Goal: Task Accomplishment & Management: Manage account settings

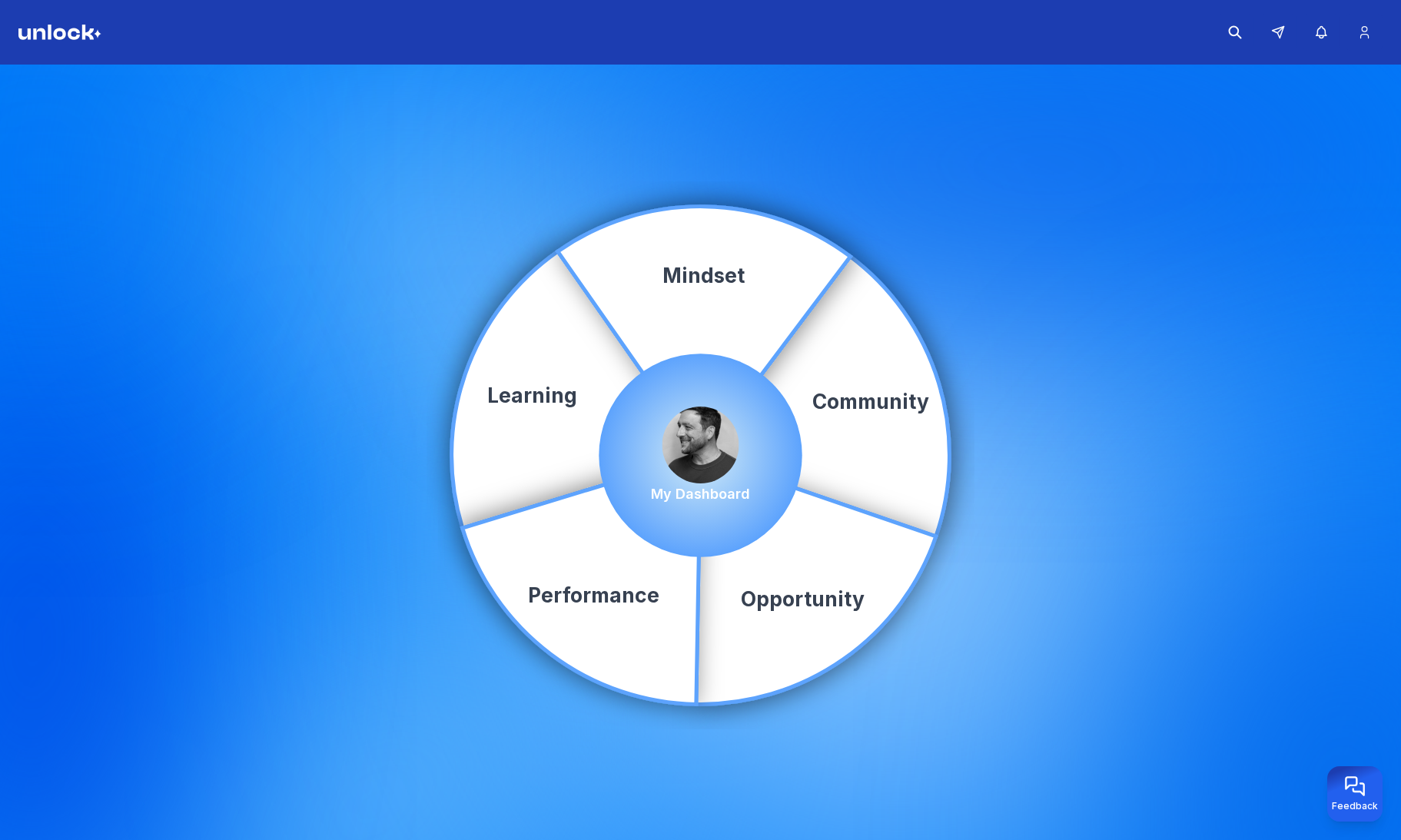
click at [697, 442] on img at bounding box center [701, 445] width 77 height 77
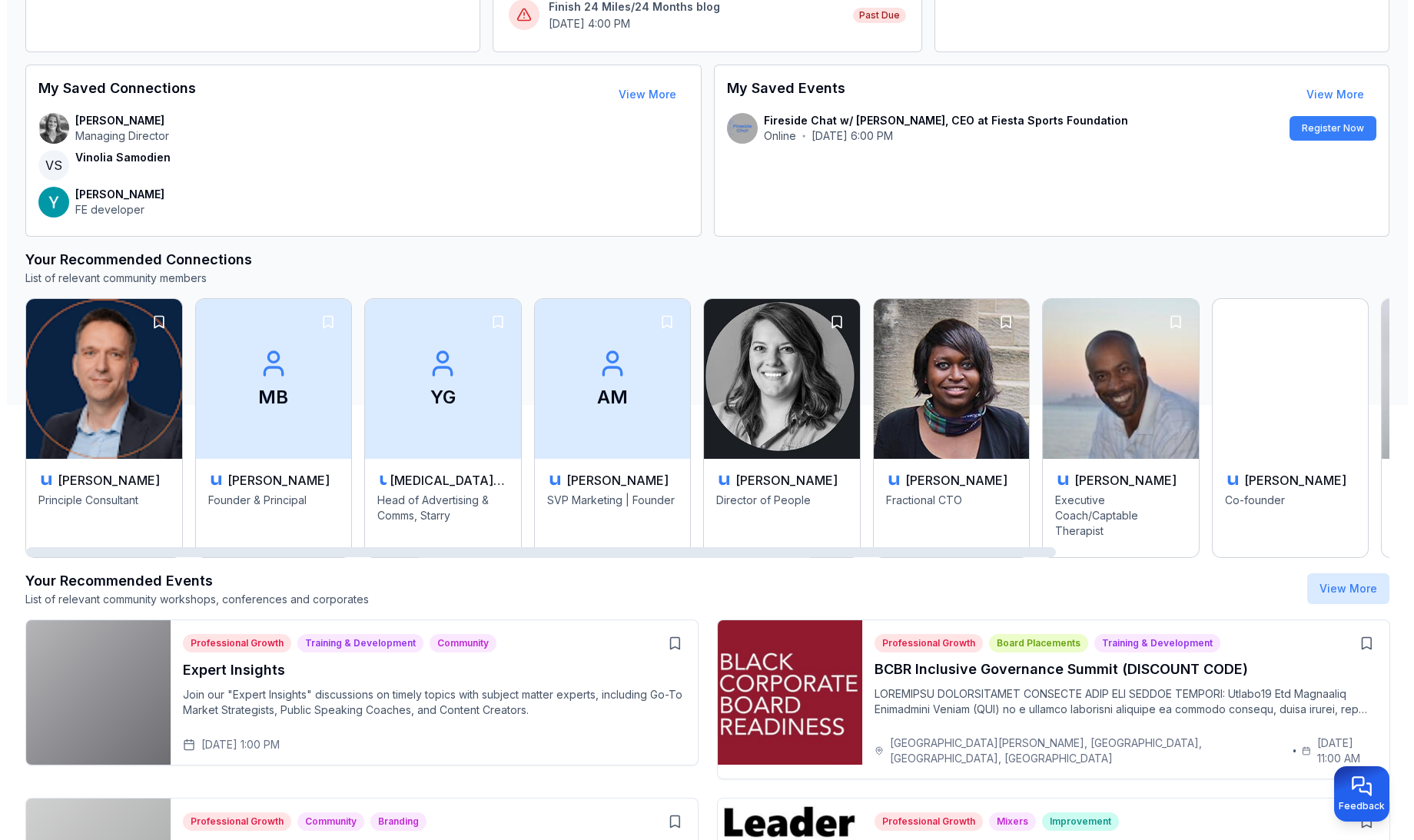
scroll to position [575, 0]
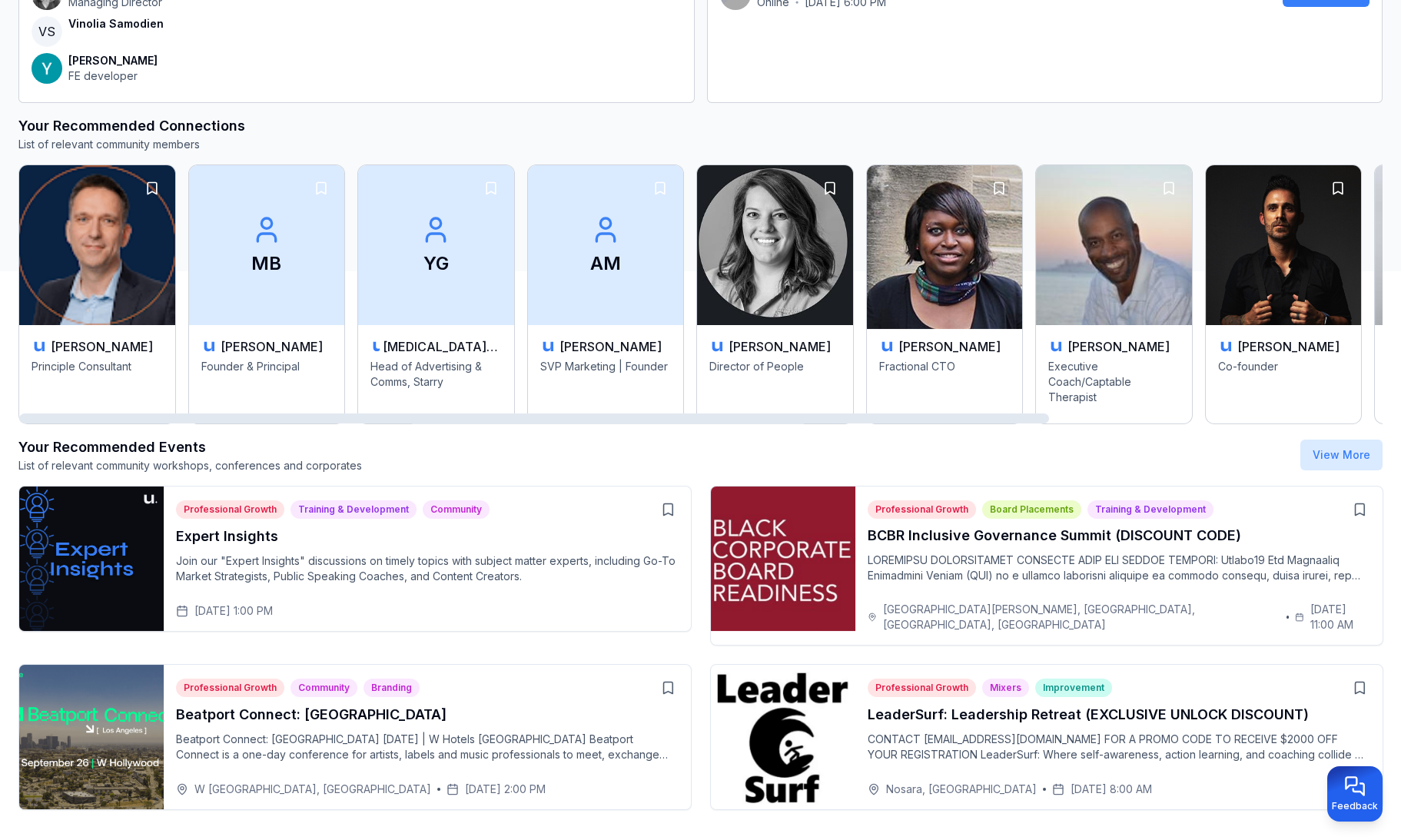
click at [953, 261] on img at bounding box center [945, 245] width 164 height 167
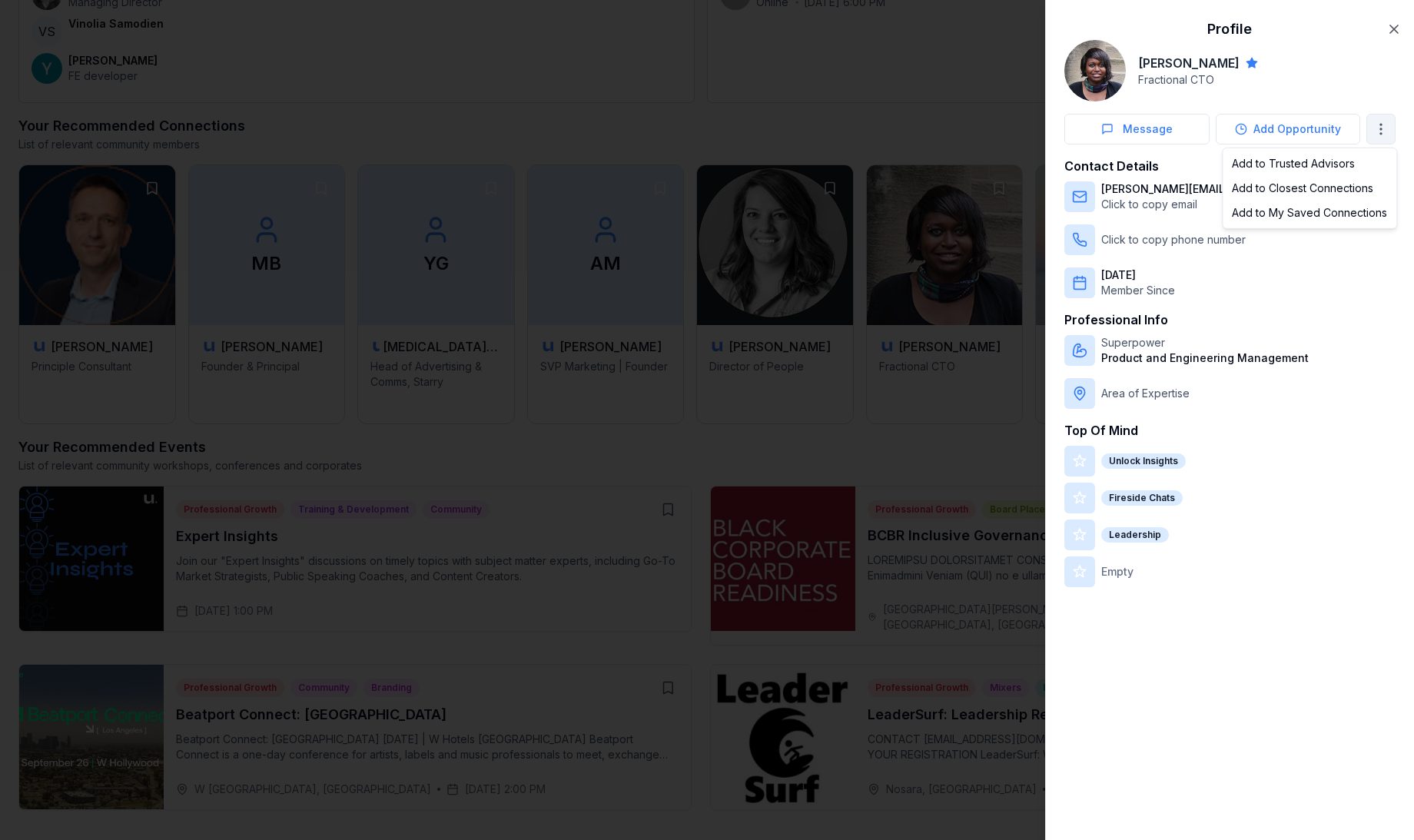
click at [1312, 161] on div "Add to Trusted Advisors" at bounding box center [1309, 164] width 167 height 24
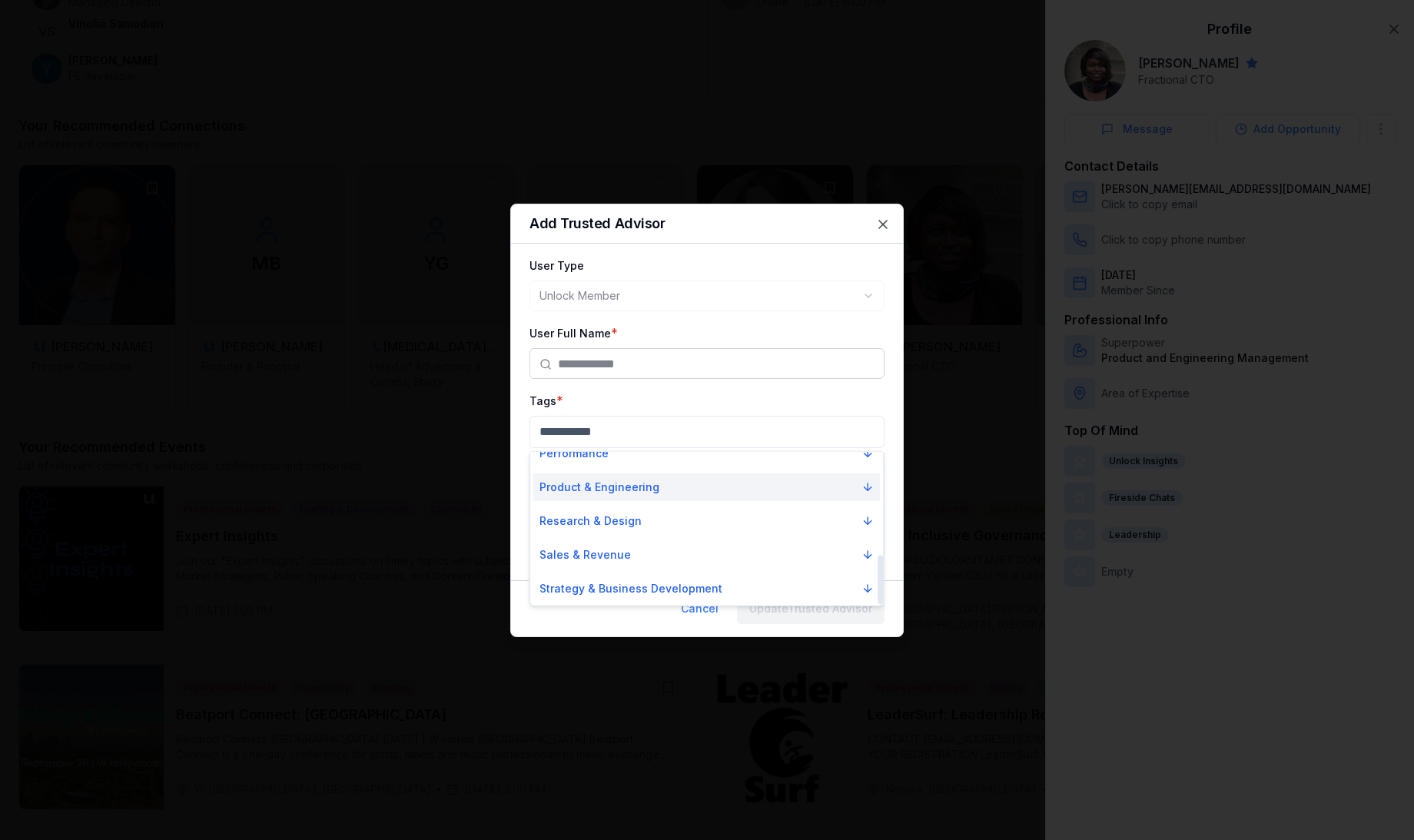
click at [671, 493] on button "Product & Engineering" at bounding box center [706, 487] width 347 height 28
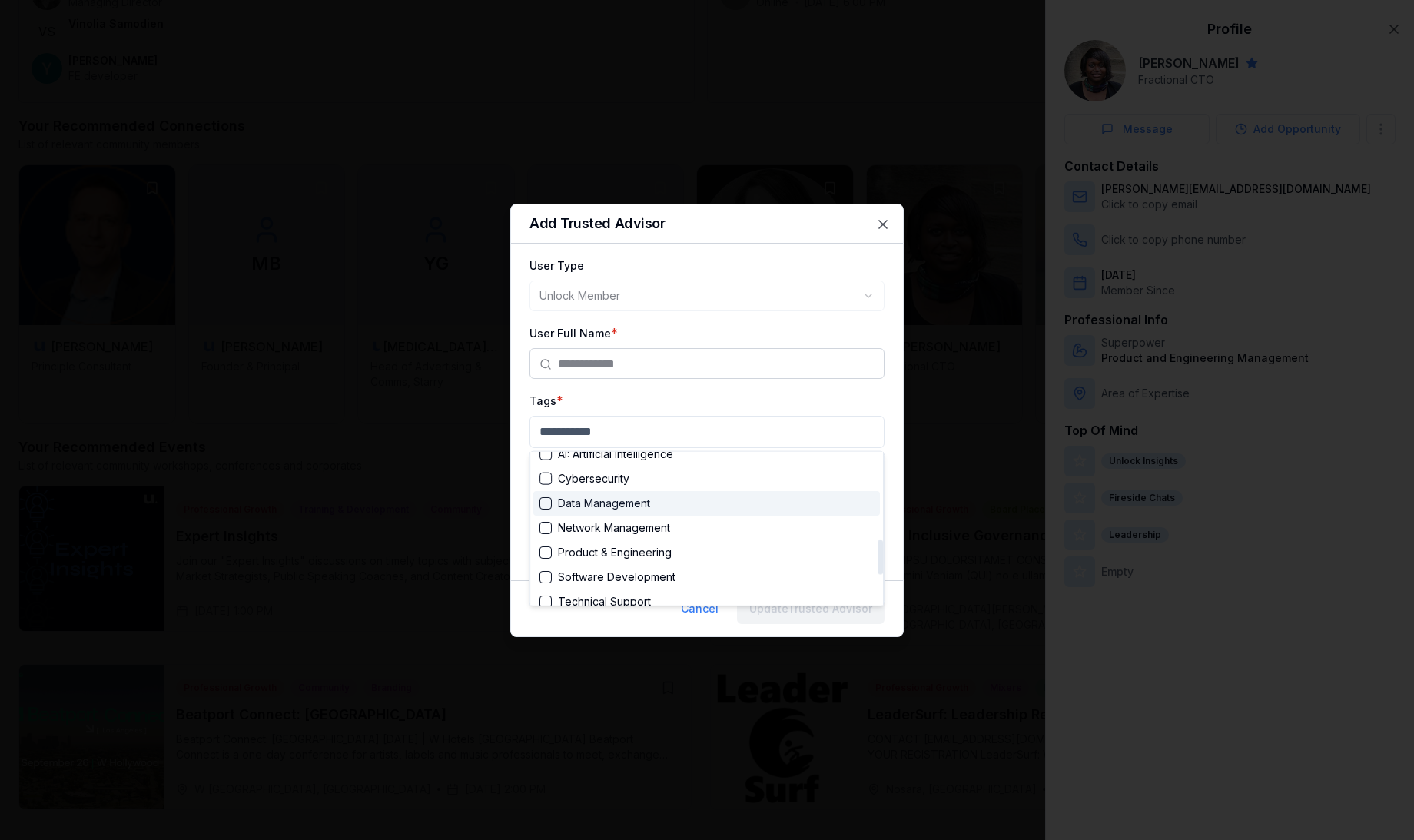
scroll to position [386, 0]
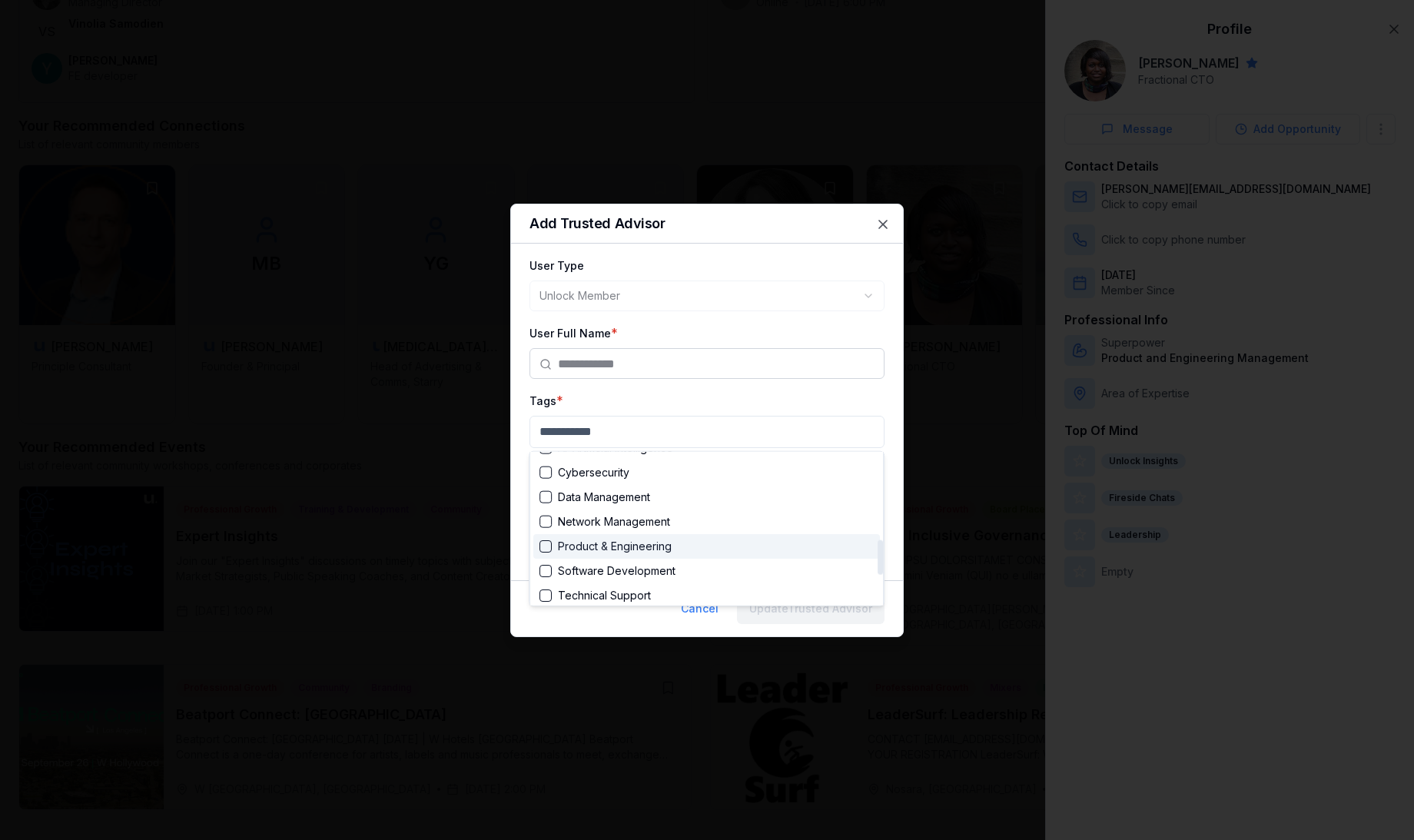
click at [549, 544] on div "Suggestions" at bounding box center [545, 546] width 12 height 12
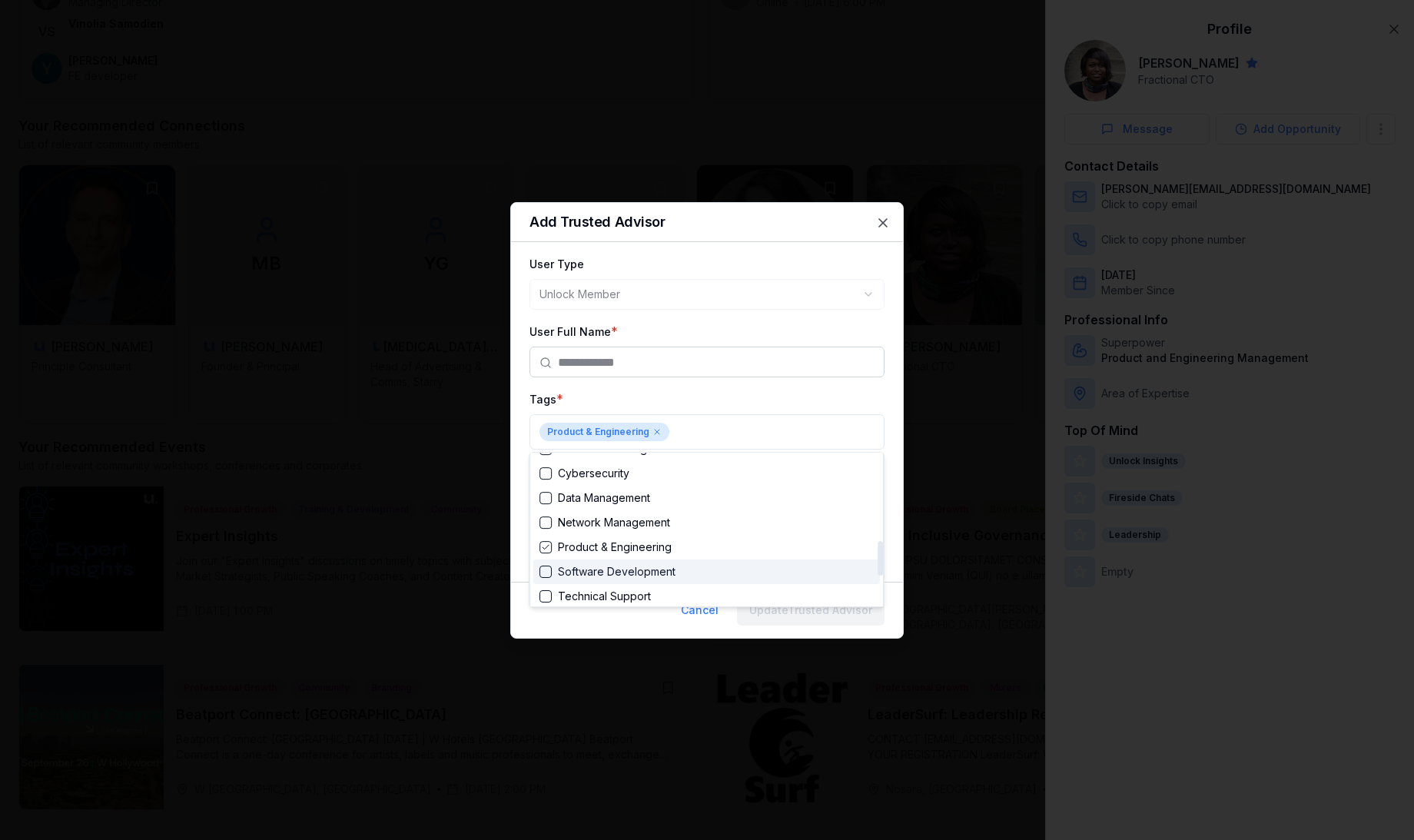
click at [546, 566] on div "Suggestions" at bounding box center [545, 571] width 12 height 12
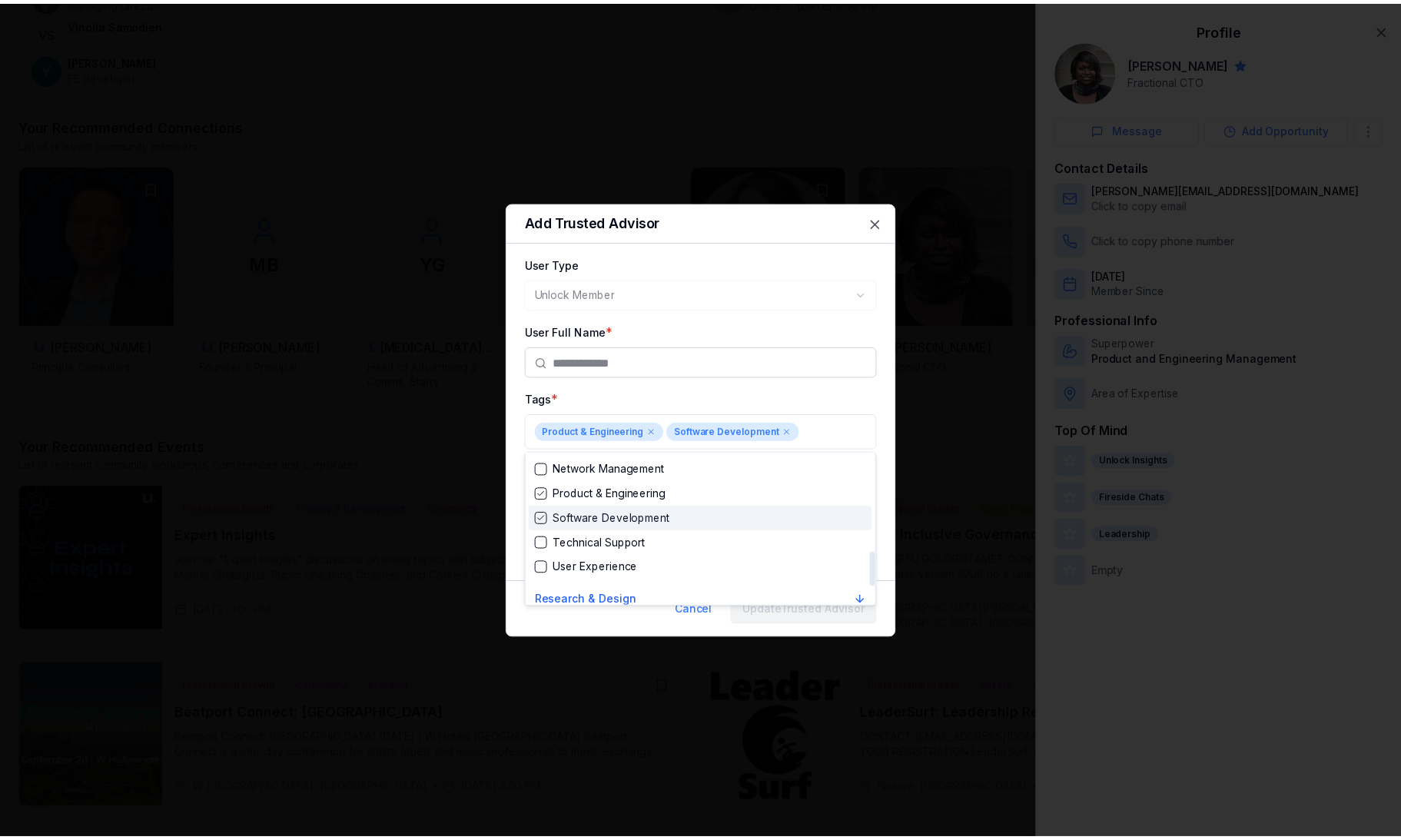
scroll to position [437, 0]
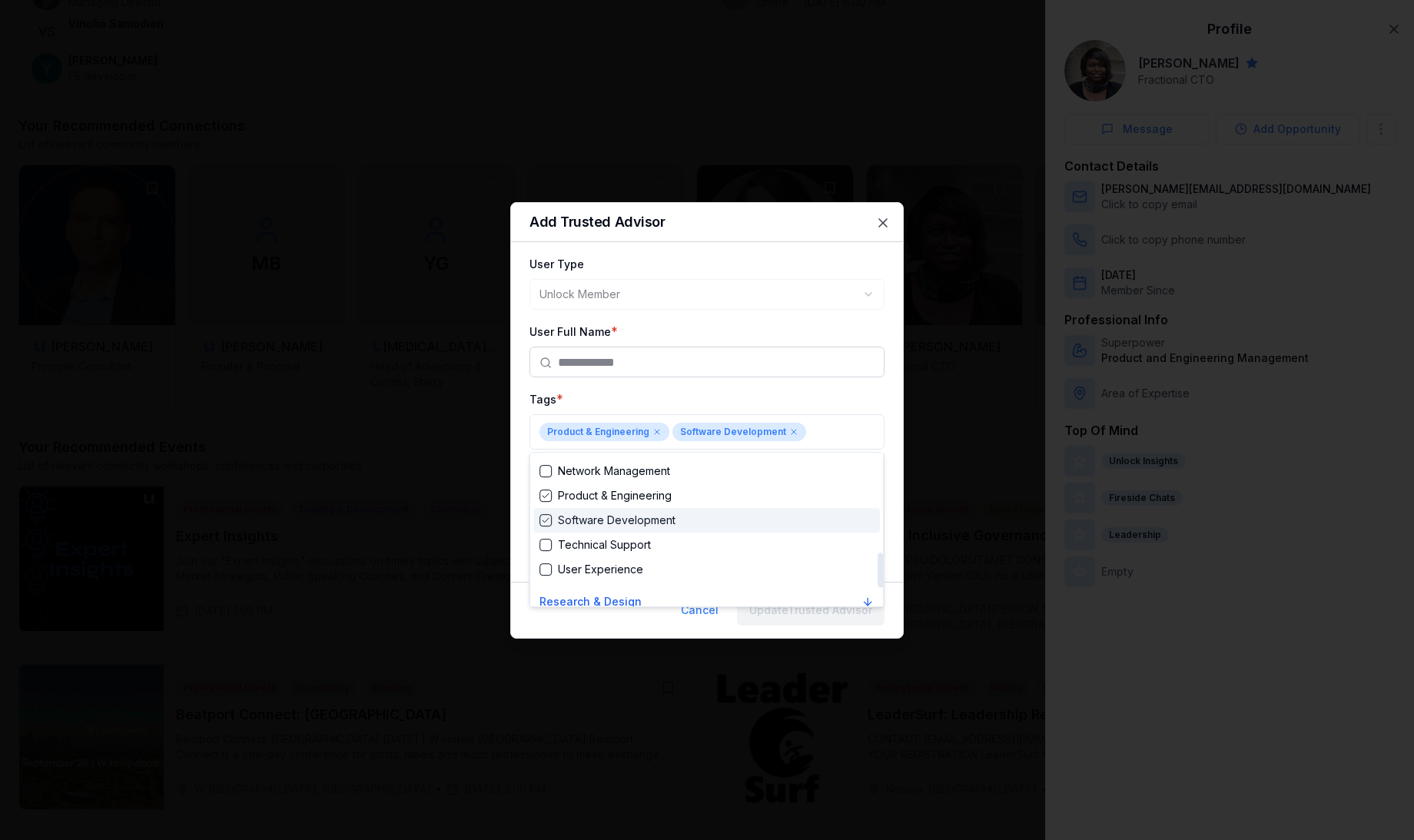
click at [546, 566] on div "Suggestions" at bounding box center [545, 569] width 12 height 12
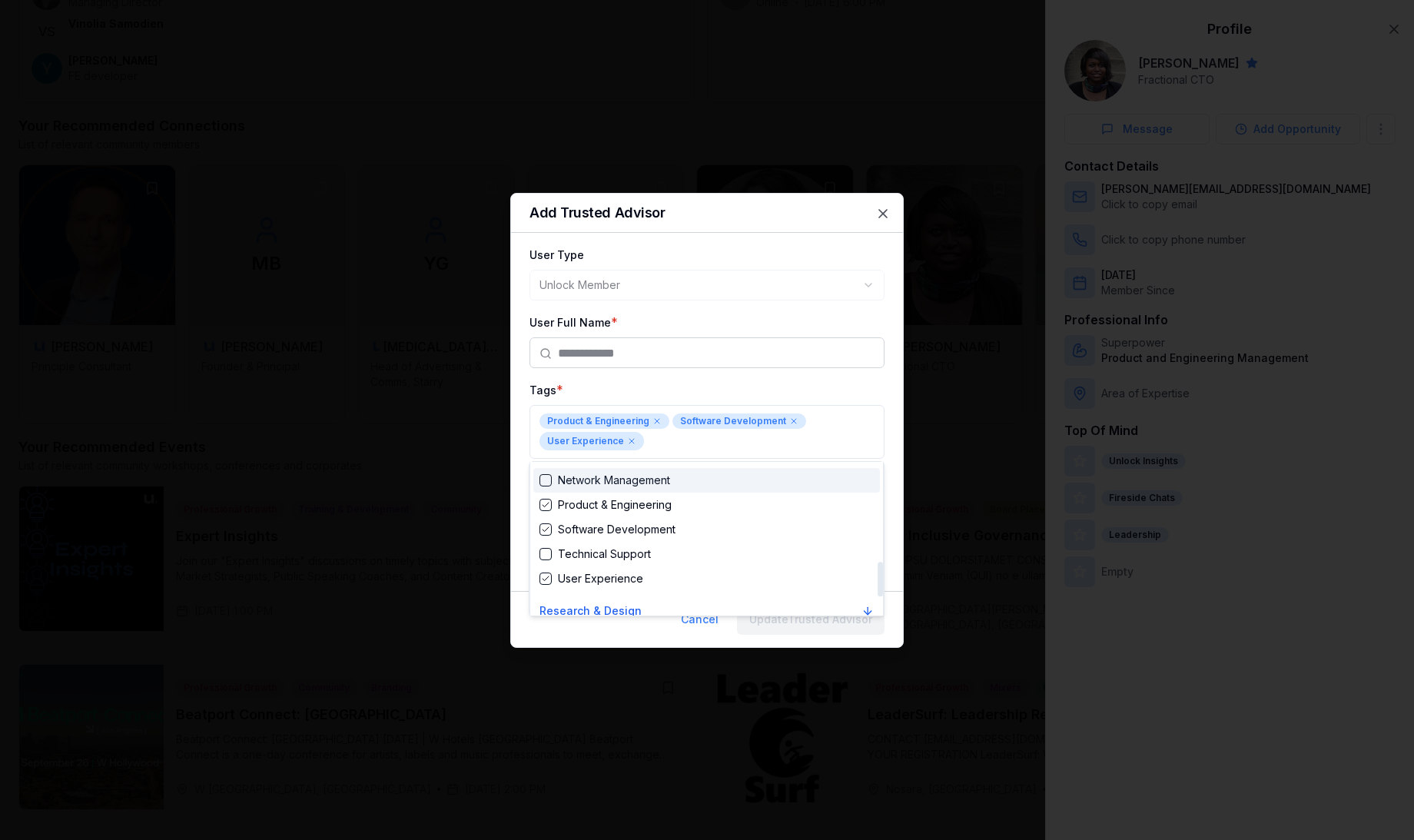
click at [709, 395] on div at bounding box center [707, 420] width 1414 height 840
click at [651, 544] on textarea "How I Remember Them" at bounding box center [707, 548] width 355 height 62
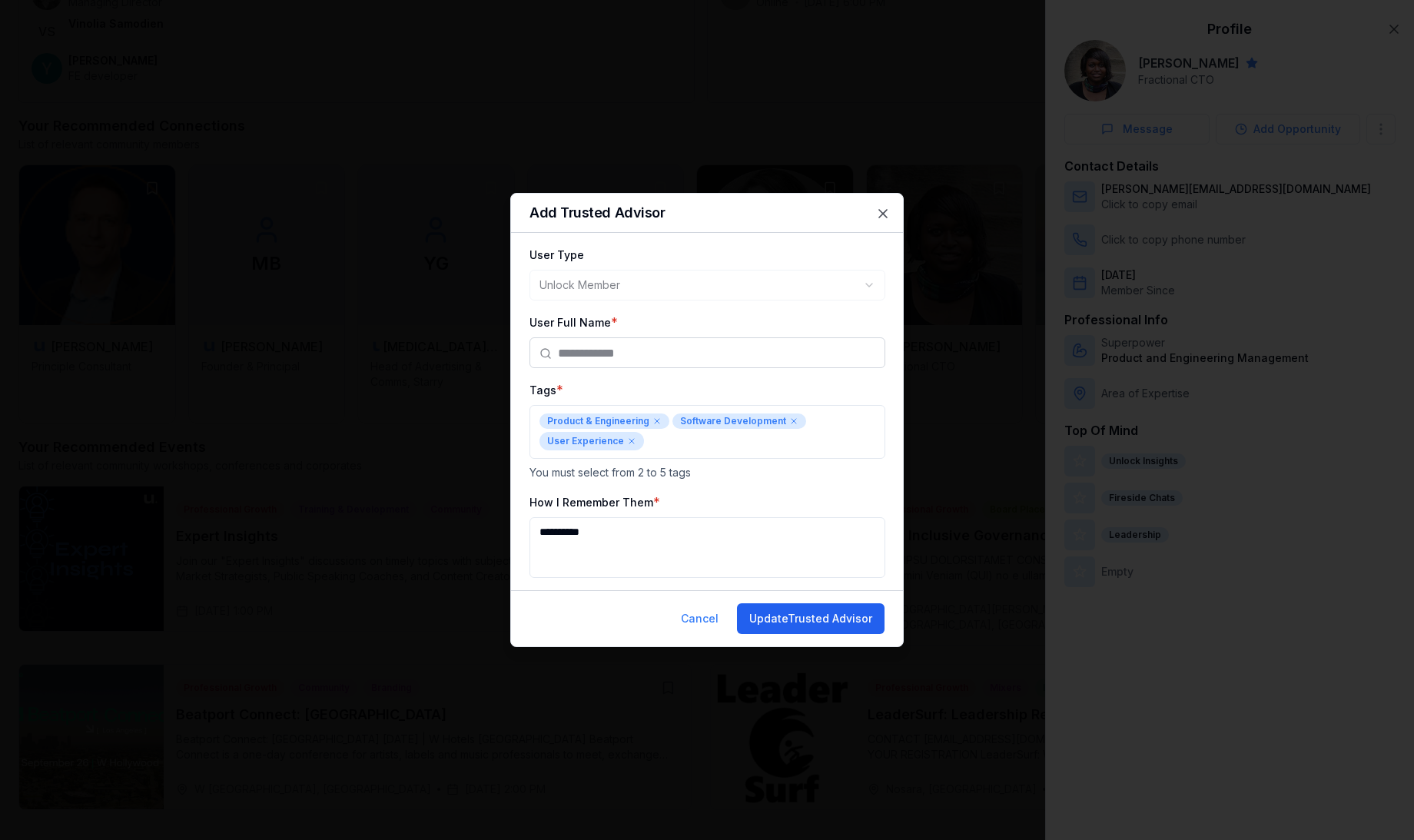
type textarea "**********"
click at [814, 627] on button "Update Trusted Advisor" at bounding box center [810, 618] width 147 height 30
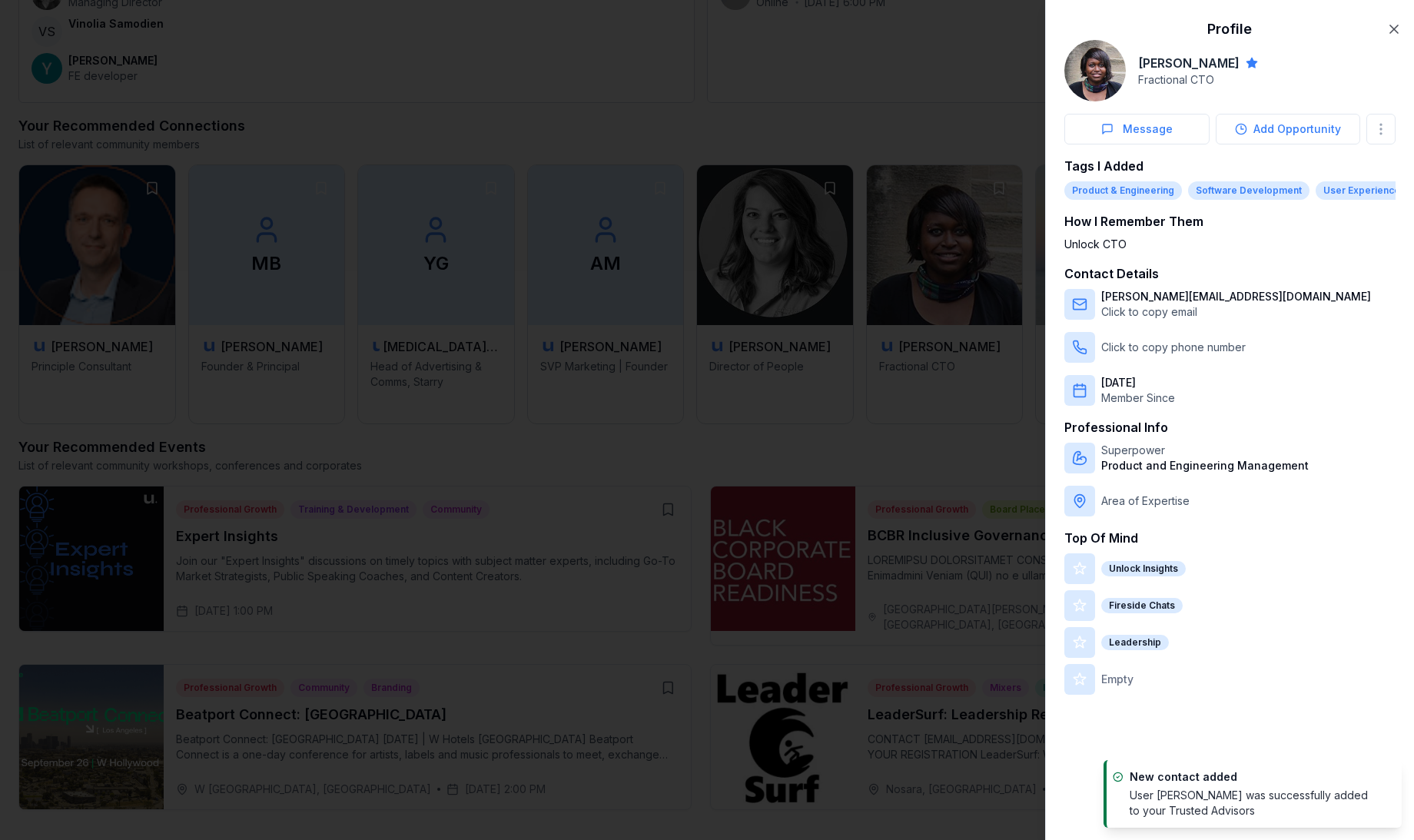
drag, startPoint x: 814, startPoint y: 626, endPoint x: 820, endPoint y: 602, distance: 24.7
click at [814, 627] on div at bounding box center [707, 420] width 1414 height 840
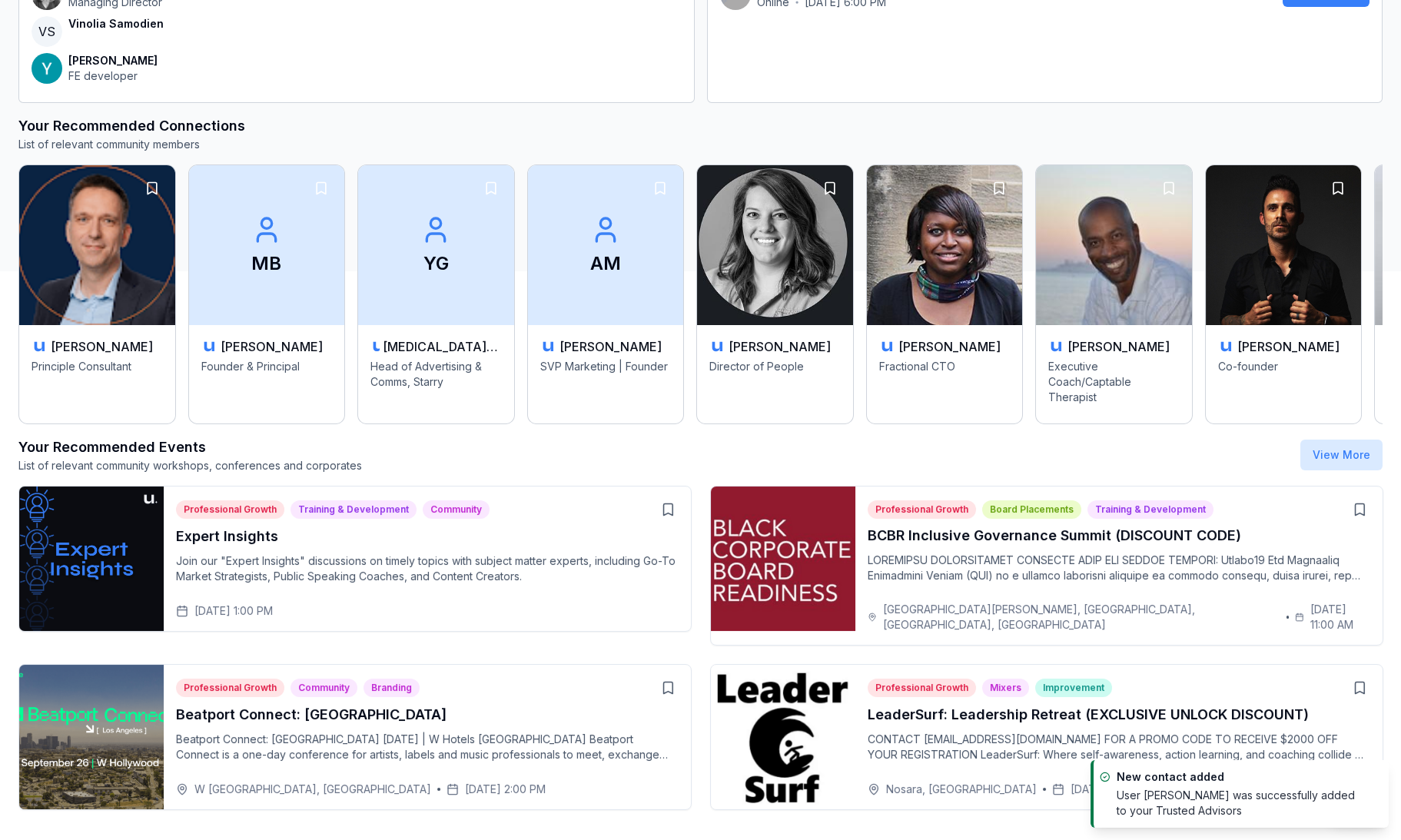
scroll to position [0, 0]
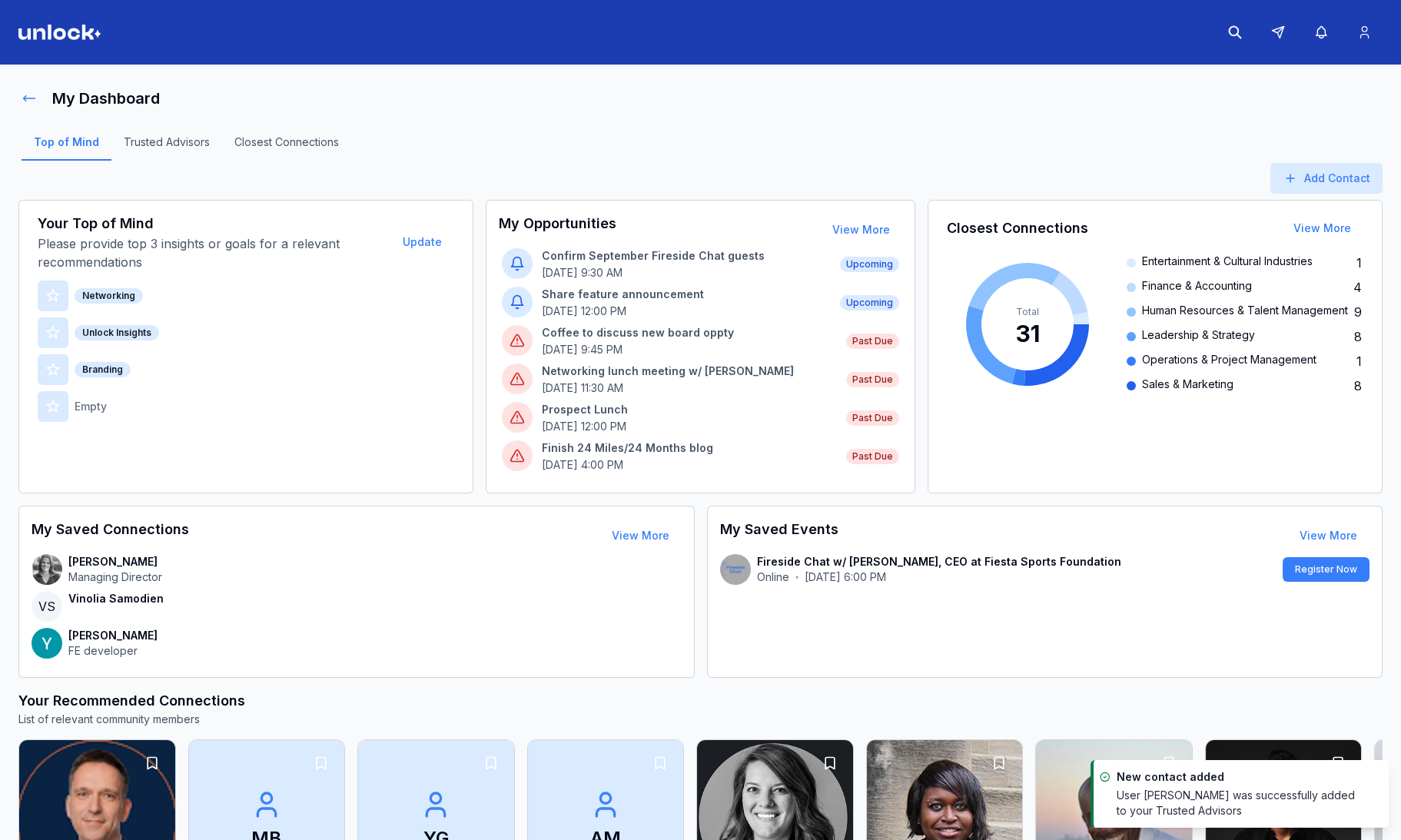
click at [29, 95] on icon at bounding box center [30, 98] width 16 height 16
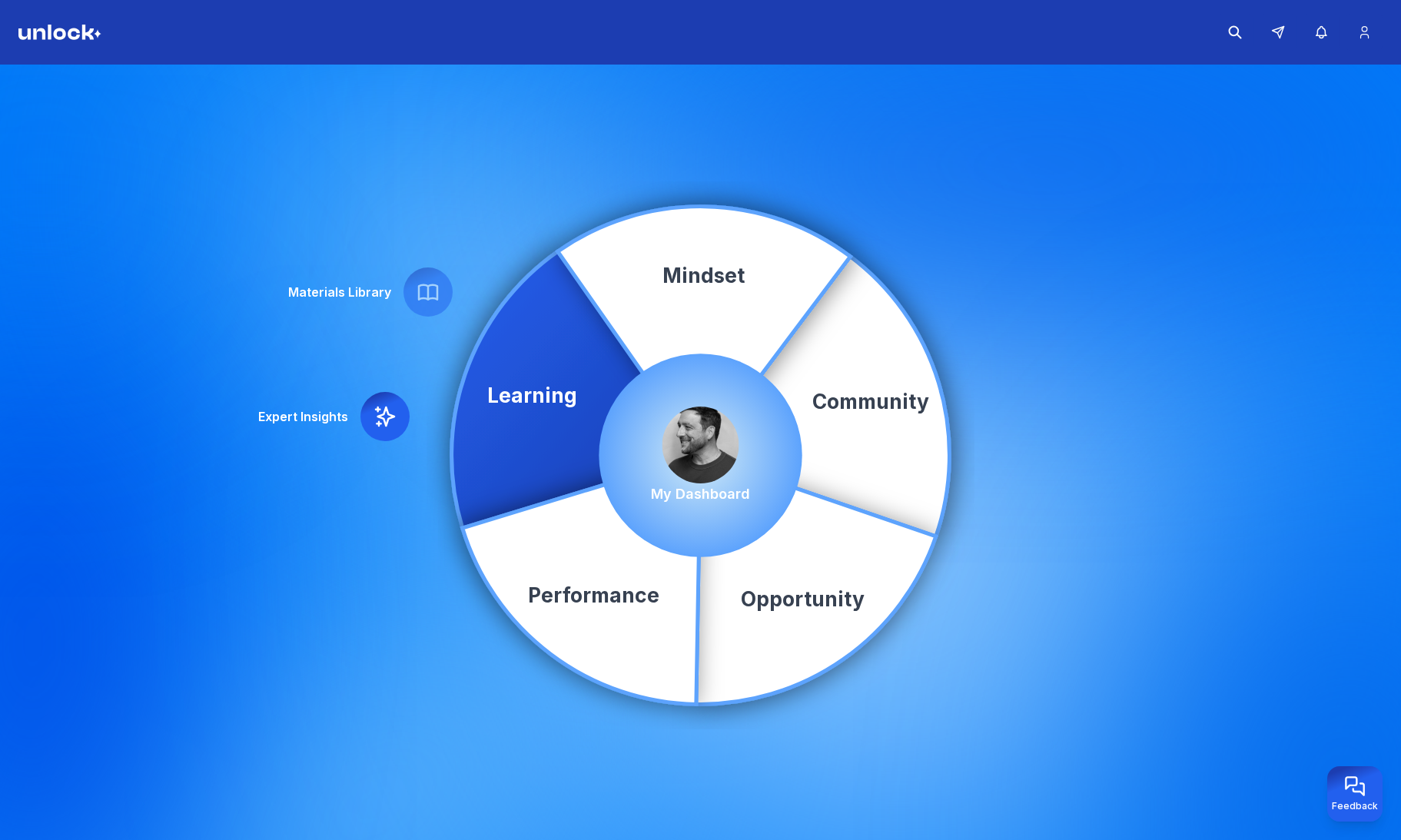
click at [697, 441] on img at bounding box center [701, 445] width 77 height 77
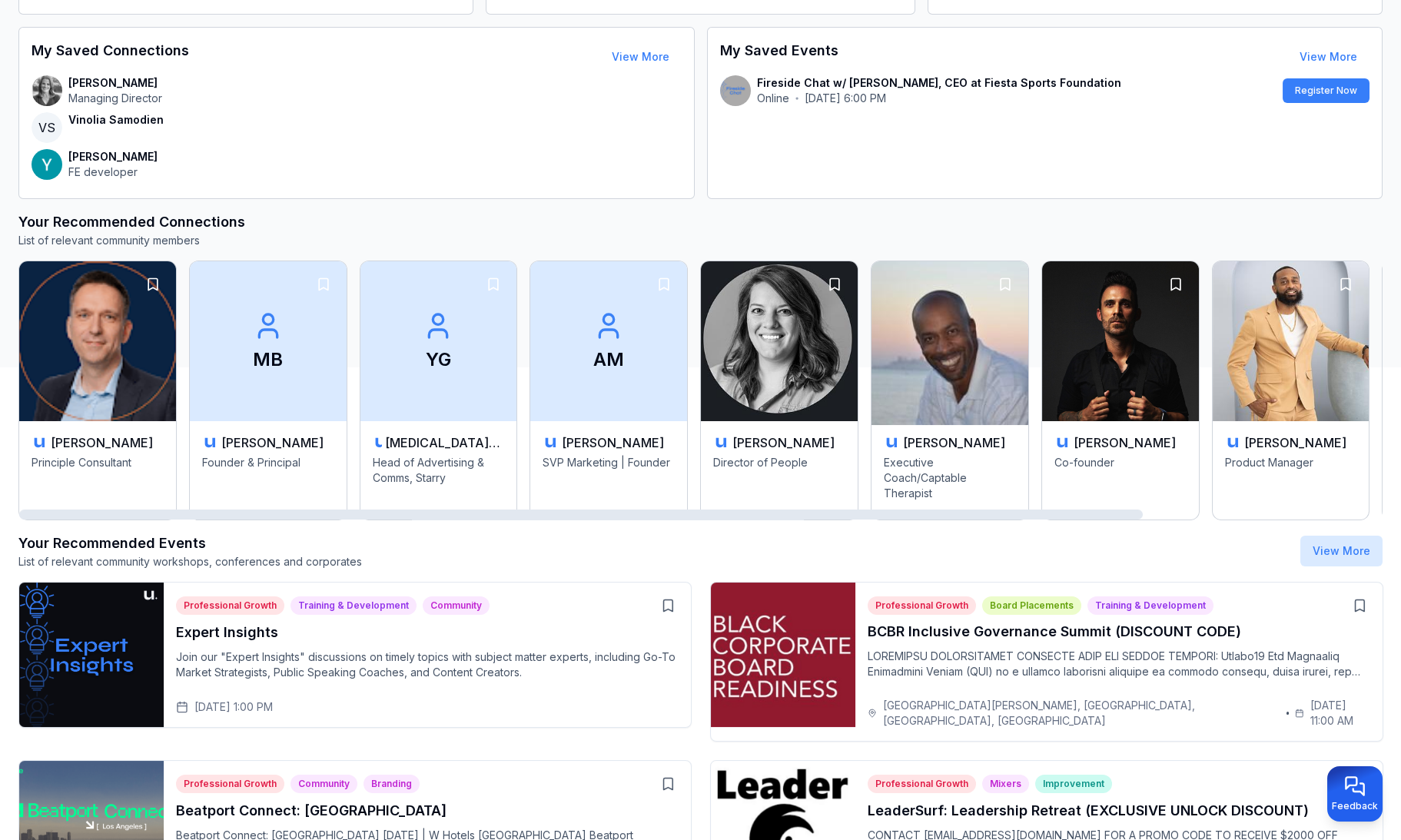
scroll to position [480, 0]
